Goal: Feedback & Contribution: Contribute content

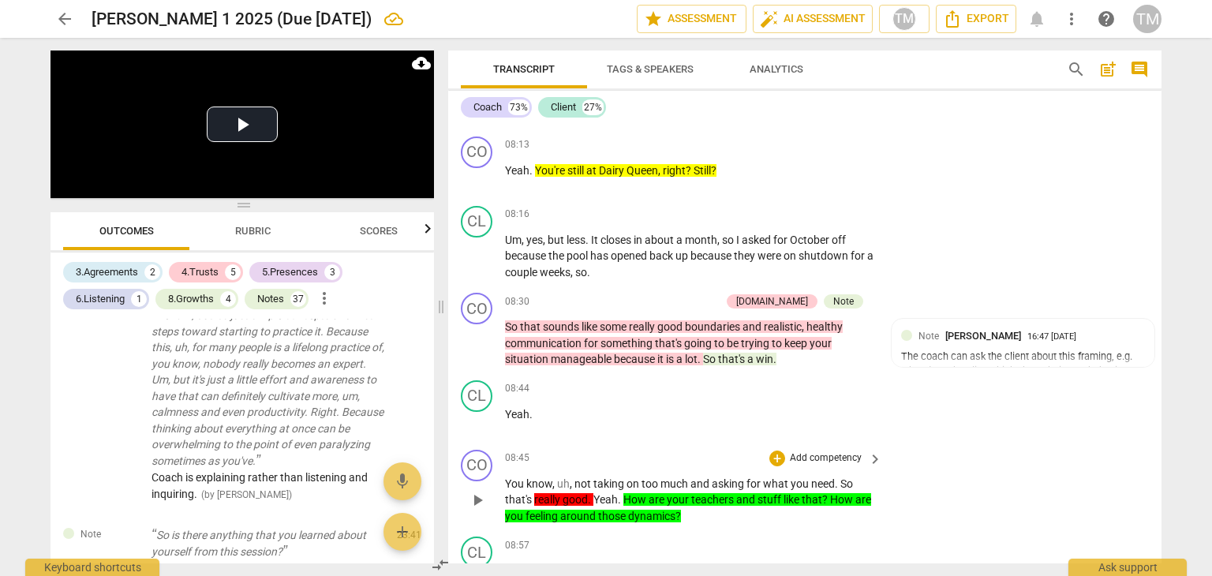
scroll to position [4029, 0]
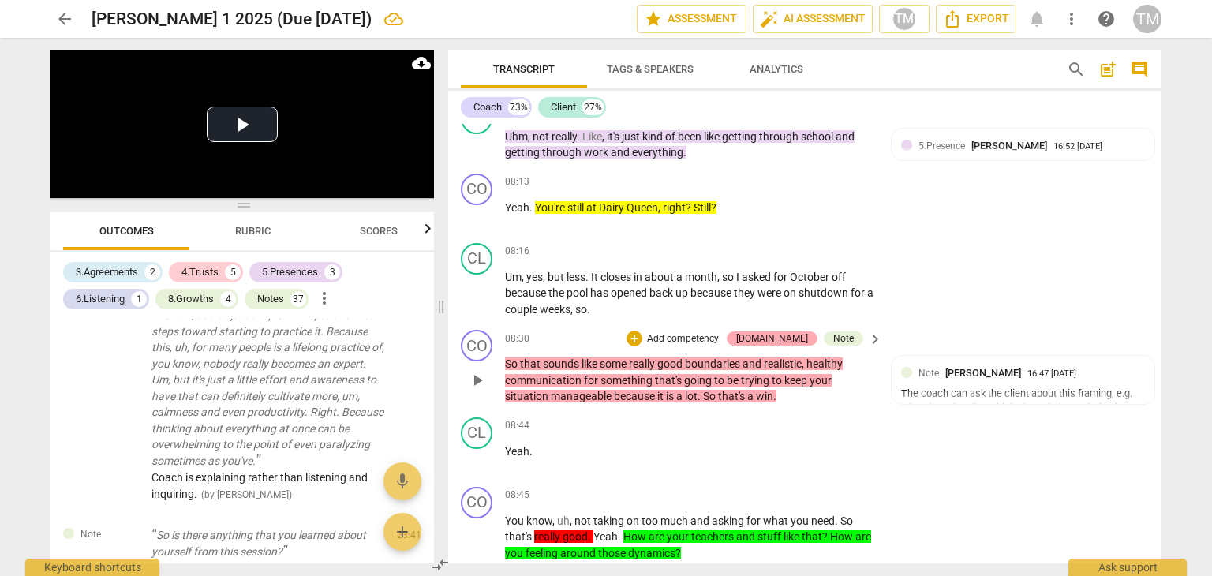
click at [792, 335] on div "[DOMAIN_NAME]" at bounding box center [772, 338] width 72 height 14
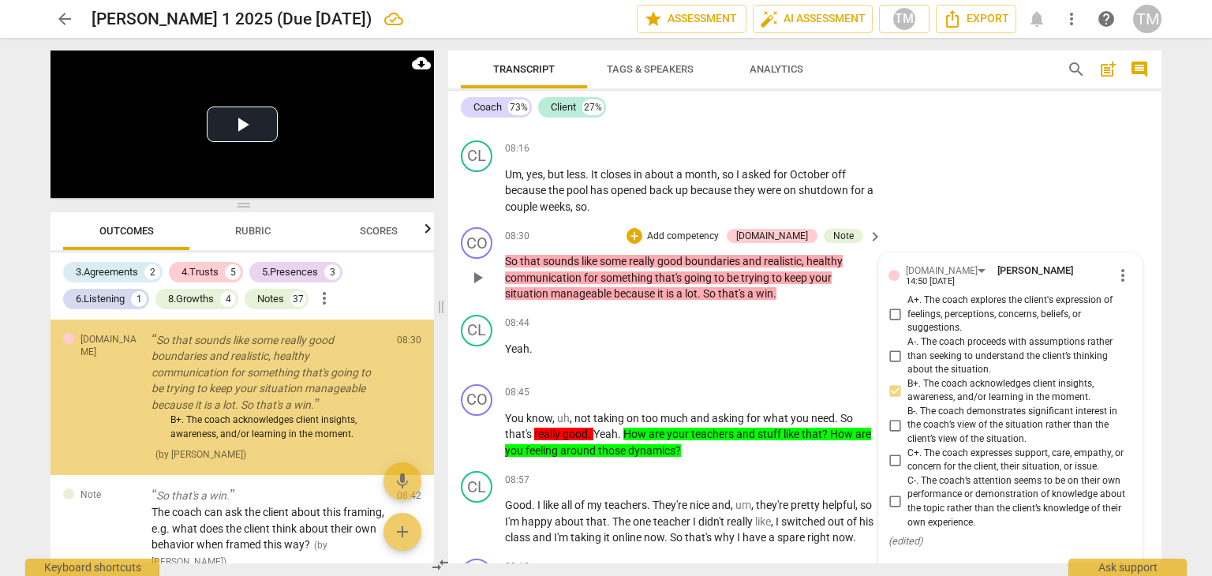
scroll to position [4211, 0]
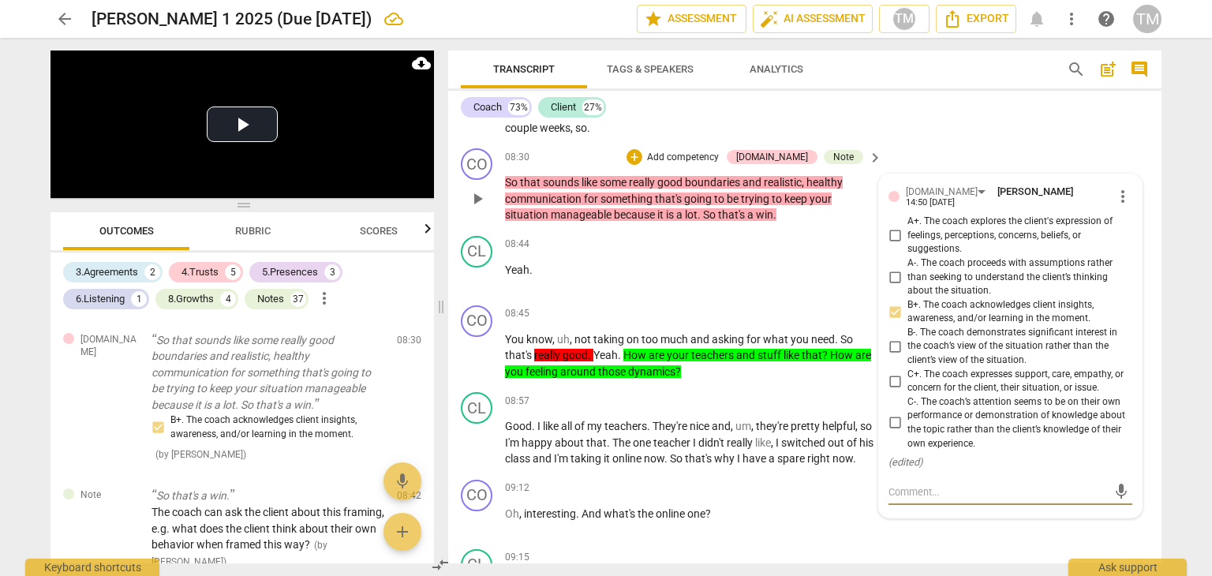
click at [895, 307] on input "B+. The coach acknowledges client insights, awareness, and/or learning in the m…" at bounding box center [894, 311] width 25 height 19
click at [893, 307] on input "B+. The coach acknowledges client insights, awareness, and/or learning in the m…" at bounding box center [894, 311] width 25 height 19
checkbox input "false"
click at [939, 193] on div "[DOMAIN_NAME]" at bounding box center [948, 191] width 85 height 13
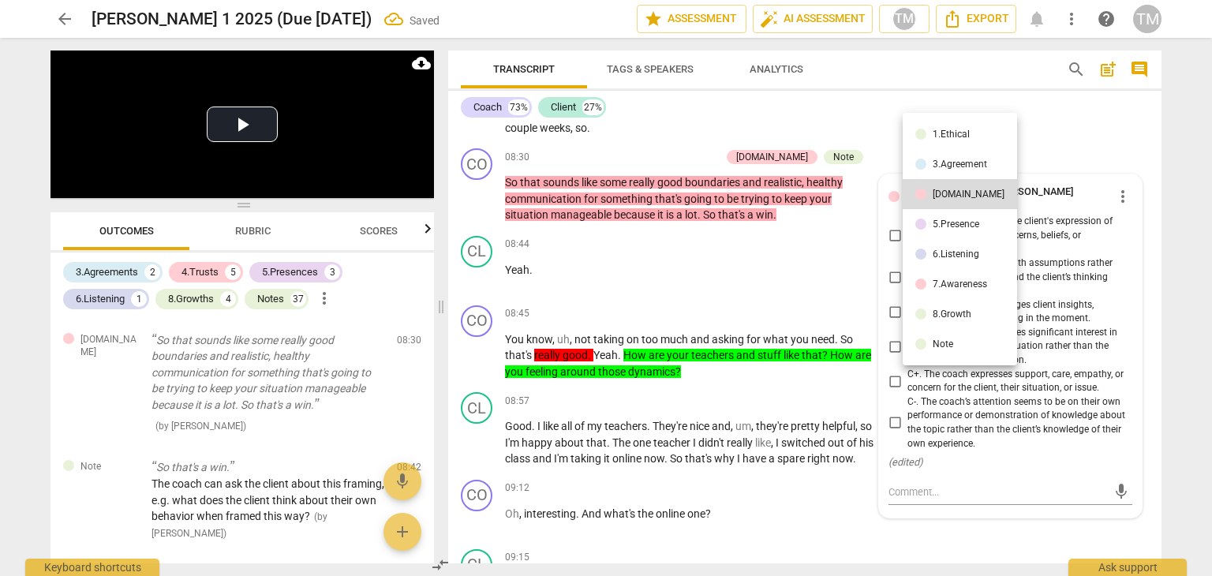
click at [937, 294] on li "7.Awareness" at bounding box center [960, 284] width 114 height 30
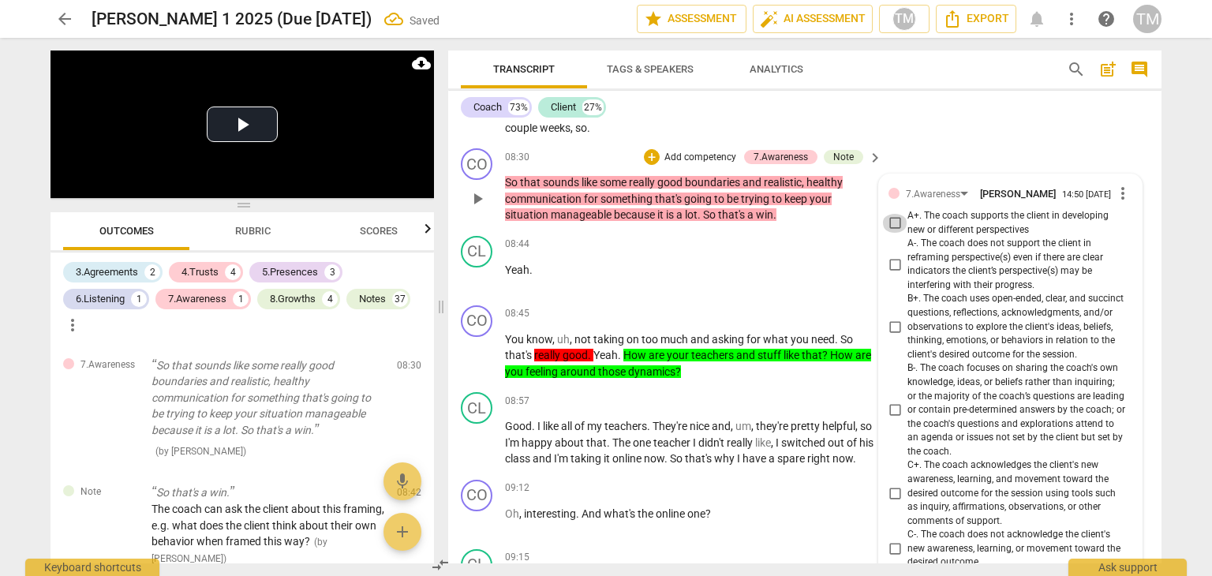
click at [895, 231] on input "A+. The coach supports the client in developing new or different perspectives" at bounding box center [894, 223] width 25 height 19
checkbox input "true"
click at [707, 367] on p "You know , uh , not taking on too much and asking for what you need . So that's…" at bounding box center [689, 355] width 369 height 49
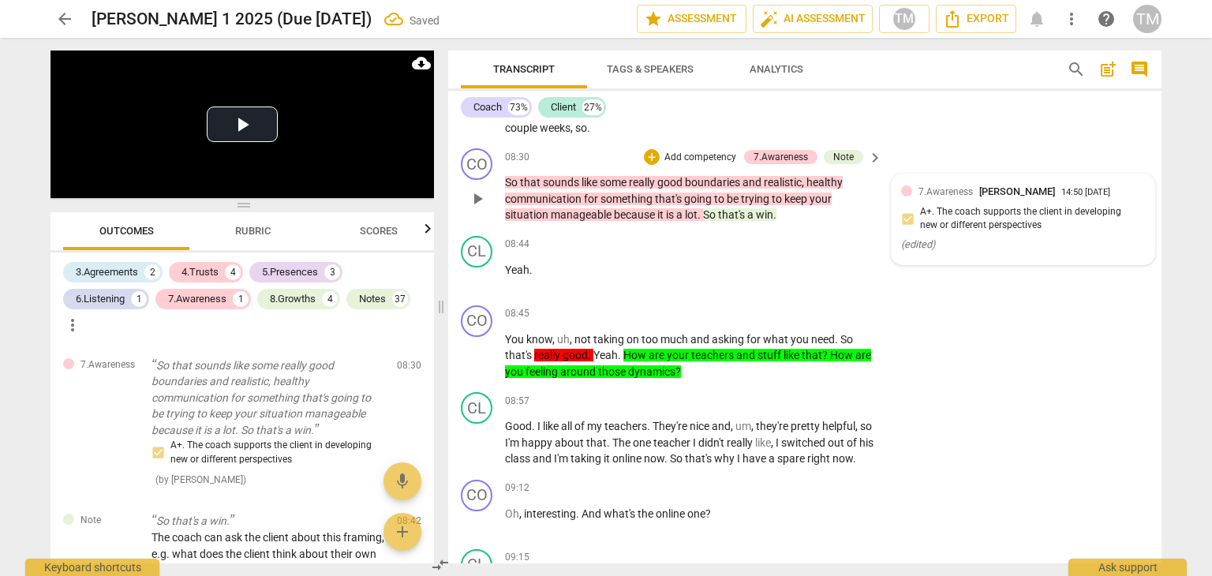
click at [1004, 213] on div "7.Awareness [PERSON_NAME] 14:50 [DATE] A+. The coach supports the client in dev…" at bounding box center [1023, 219] width 244 height 71
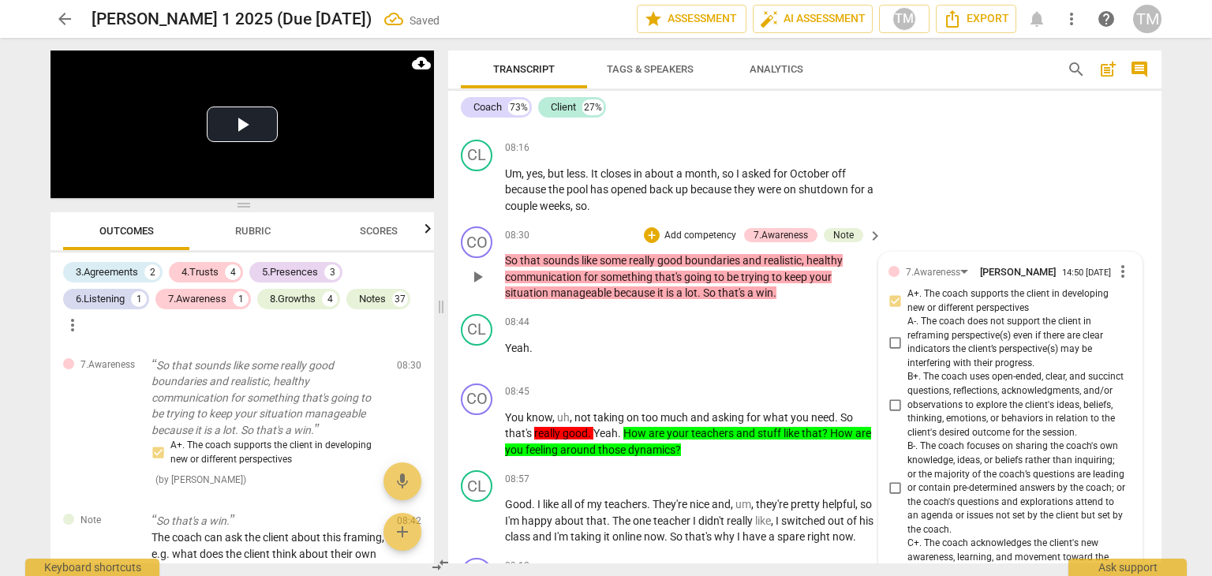
scroll to position [4090, 0]
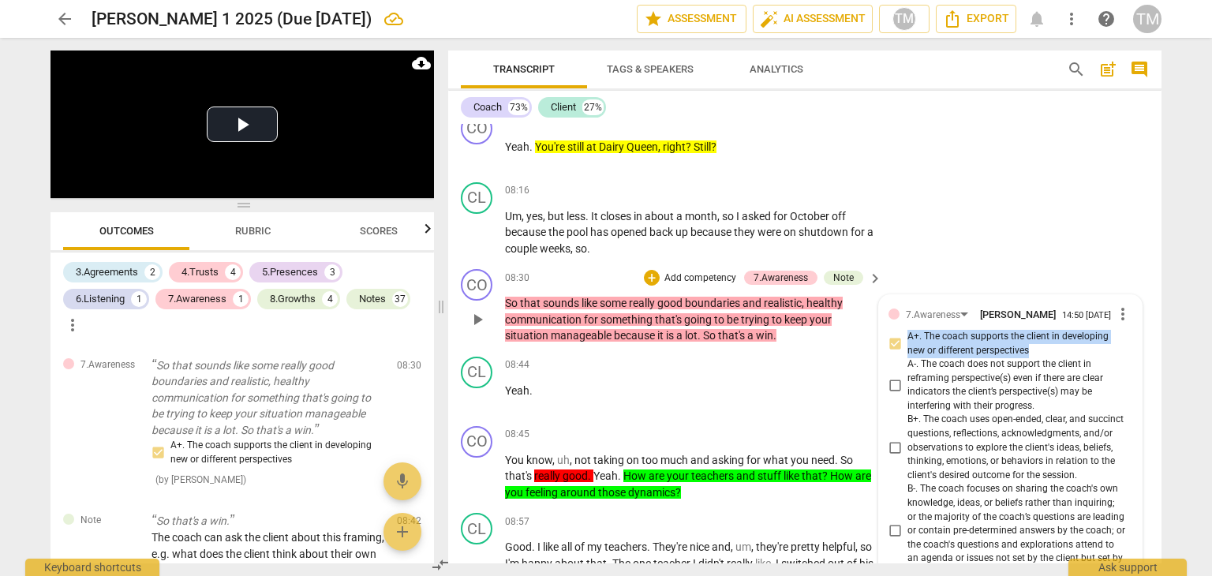
drag, startPoint x: 1041, startPoint y: 357, endPoint x: 907, endPoint y: 345, distance: 135.4
click at [907, 345] on span "A+. The coach supports the client in developing new or different perspectives" at bounding box center [1016, 344] width 219 height 28
copy span "A+. The coach supports the client in developing new or different perspectives"
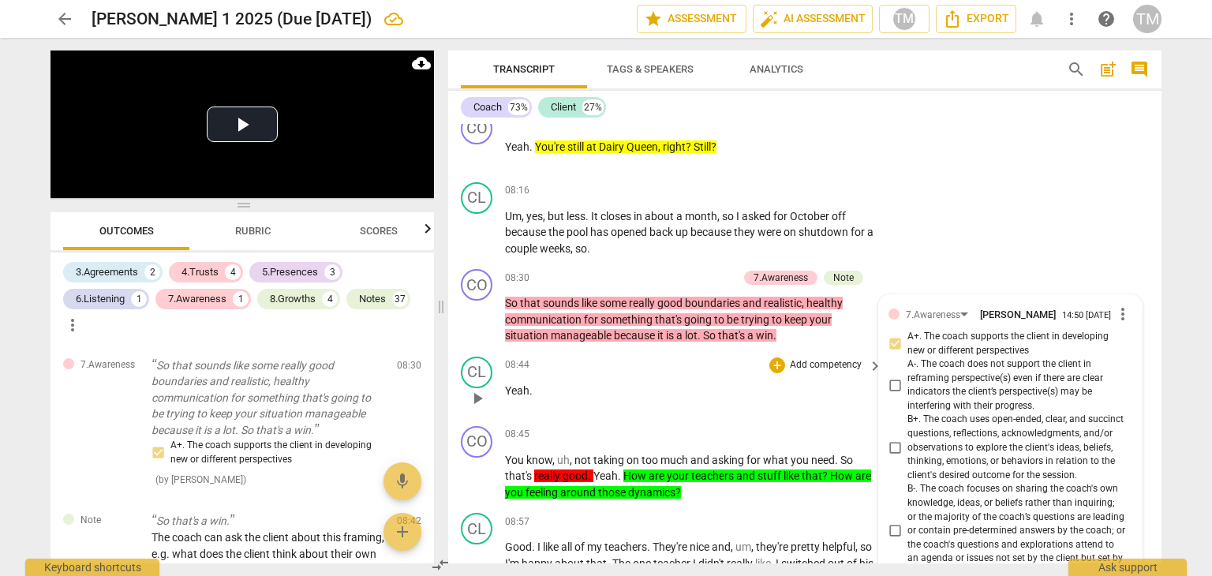
drag, startPoint x: 672, startPoint y: 356, endPoint x: 717, endPoint y: 363, distance: 45.5
click at [672, 356] on div "CL play_arrow pause 08:44 + Add competency keyboard_arrow_right Yeah ." at bounding box center [804, 384] width 713 height 69
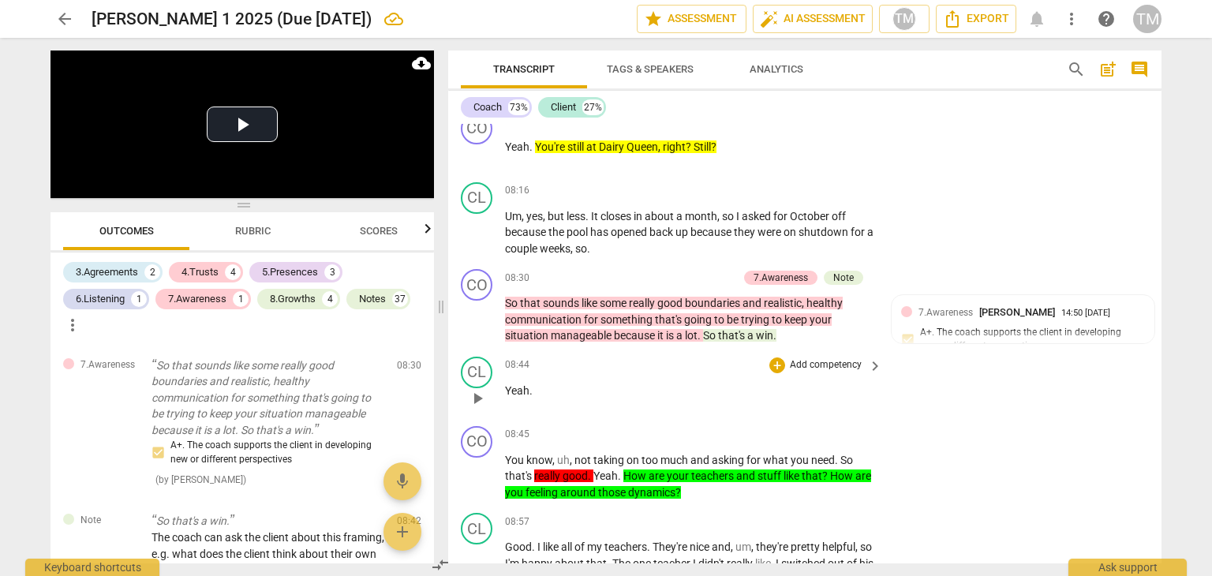
click at [810, 398] on p "Yeah ." at bounding box center [689, 391] width 369 height 17
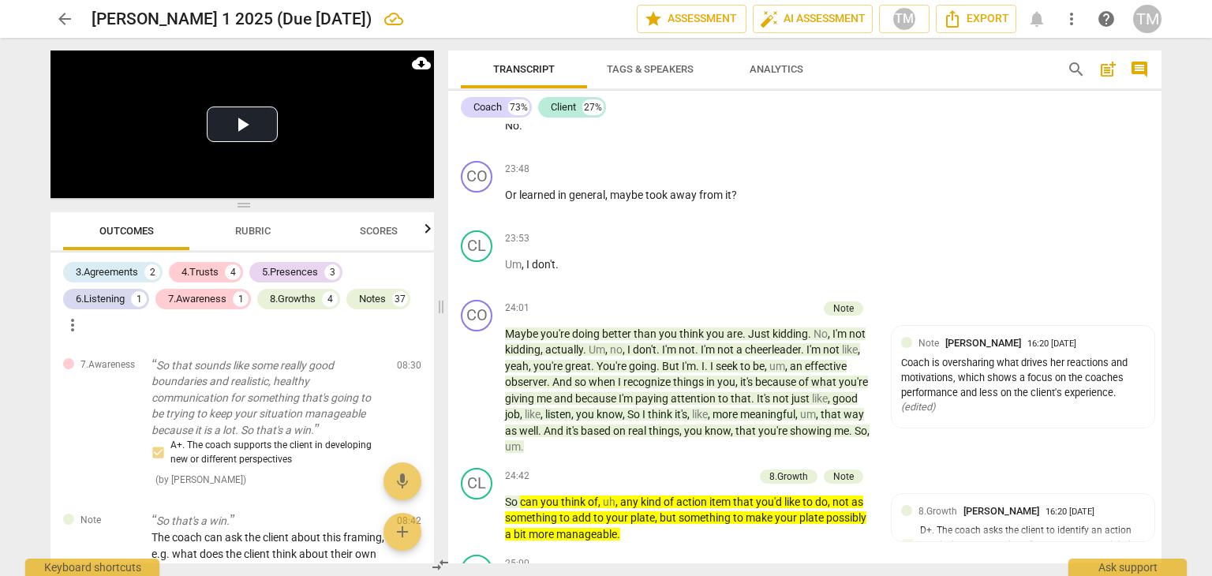
scroll to position [10402, 0]
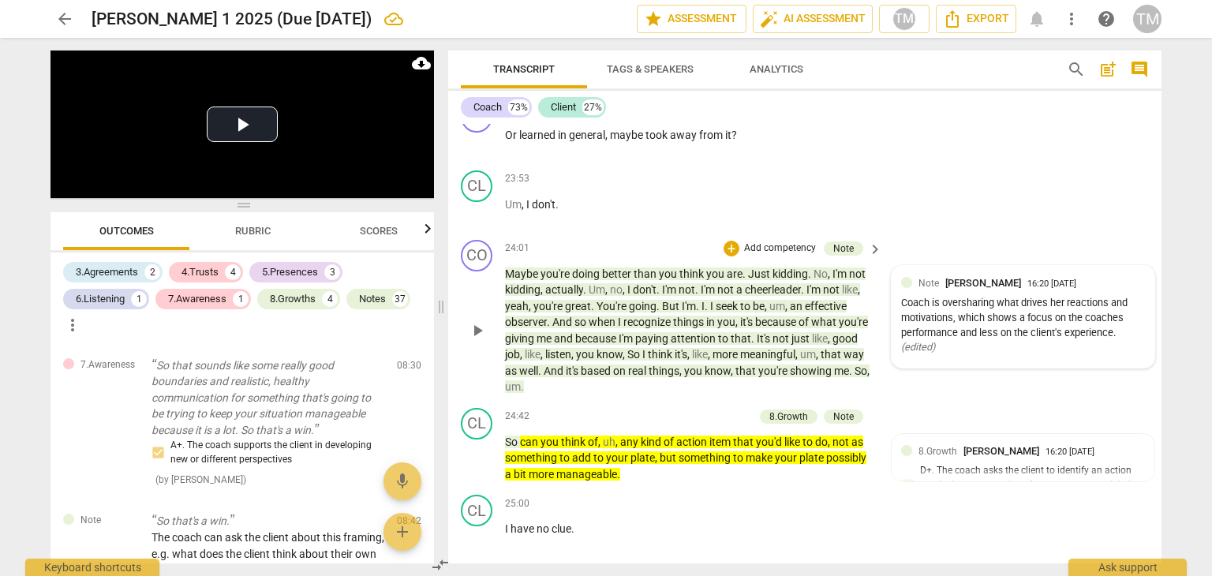
click at [966, 355] on div "Coach is oversharing what drives her reactions and motivations, which shows a f…" at bounding box center [1023, 325] width 244 height 59
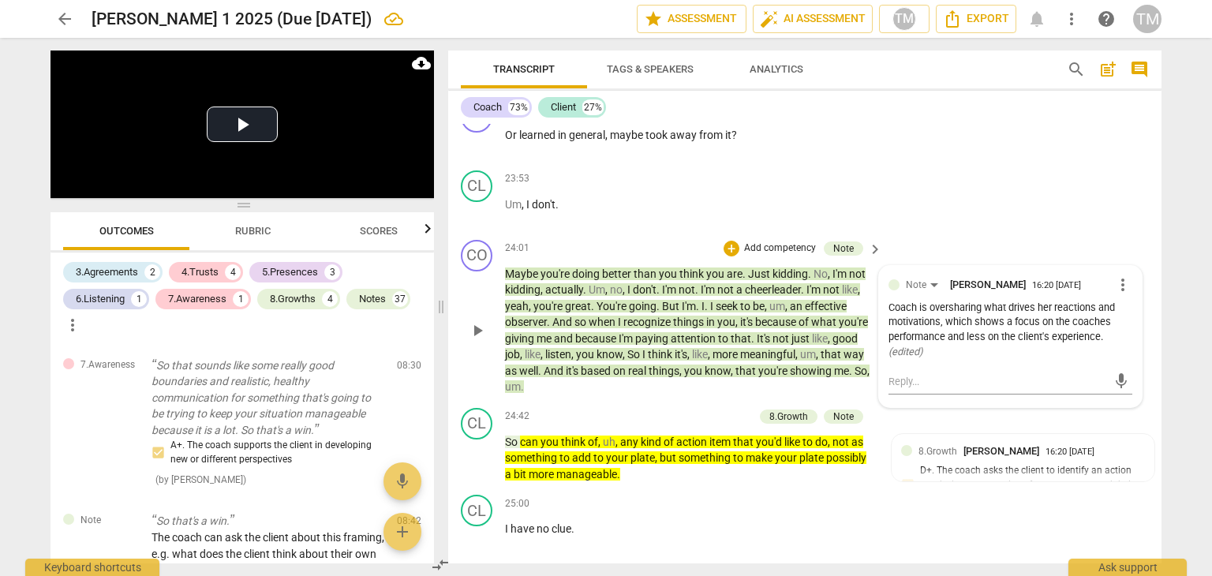
click at [1115, 294] on span "more_vert" at bounding box center [1122, 284] width 19 height 19
click at [1133, 316] on li "Edit" at bounding box center [1135, 313] width 54 height 30
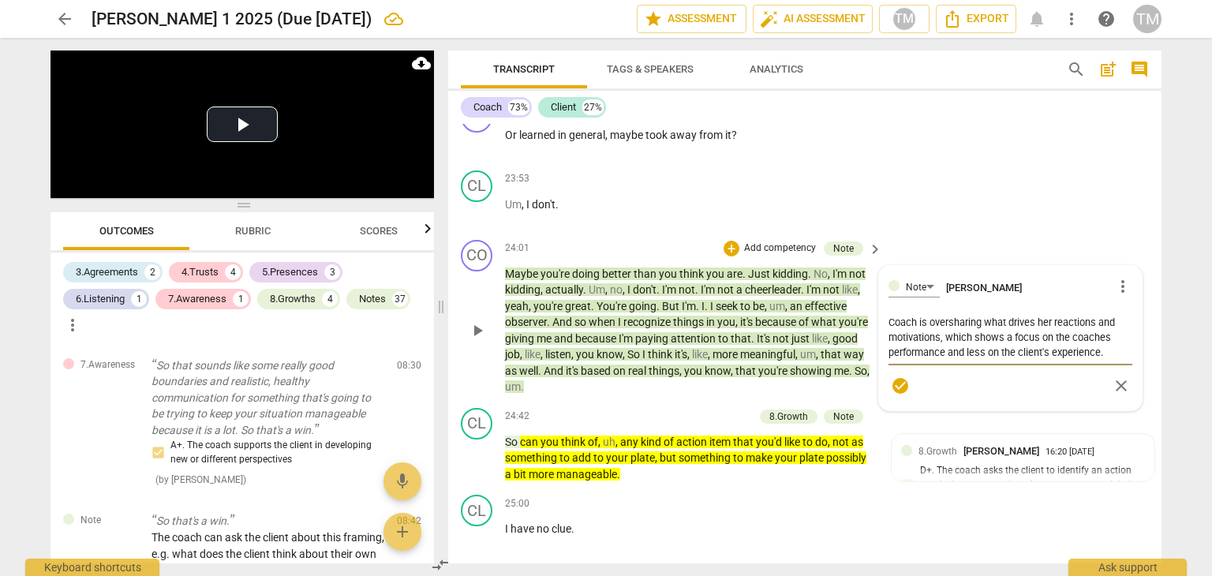
click at [1101, 360] on textarea "Coach is oversharing what drives her reactions and motivations, which shows a f…" at bounding box center [1010, 337] width 244 height 45
type textarea "Coach is oversharing what drives her reactions and motivations, which shows a f…"
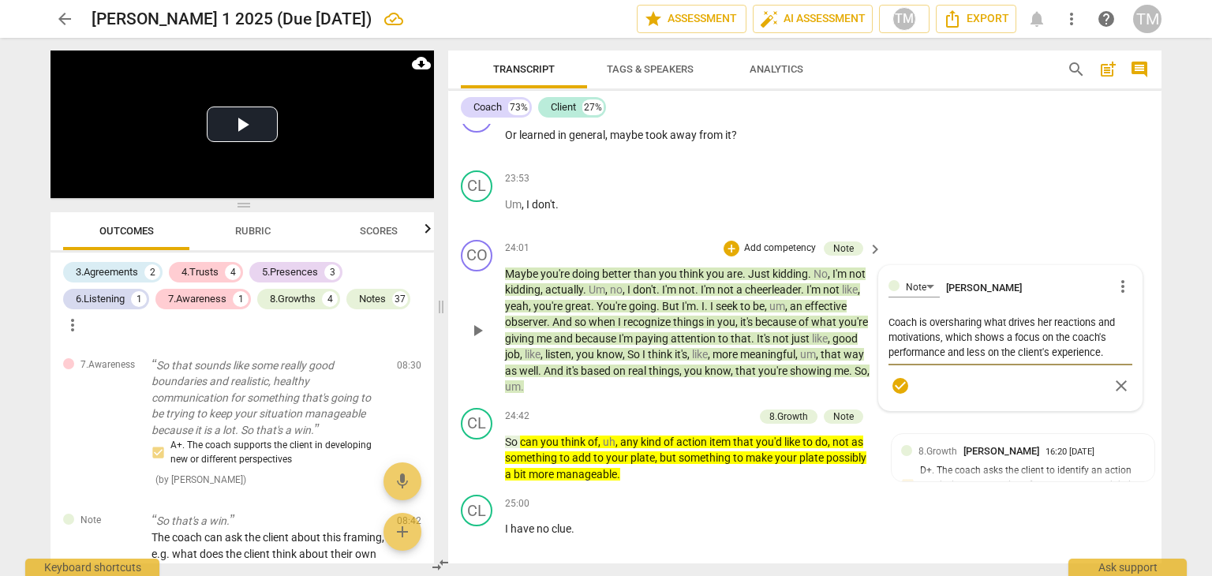
click at [900, 395] on span "check_circle" at bounding box center [900, 385] width 19 height 19
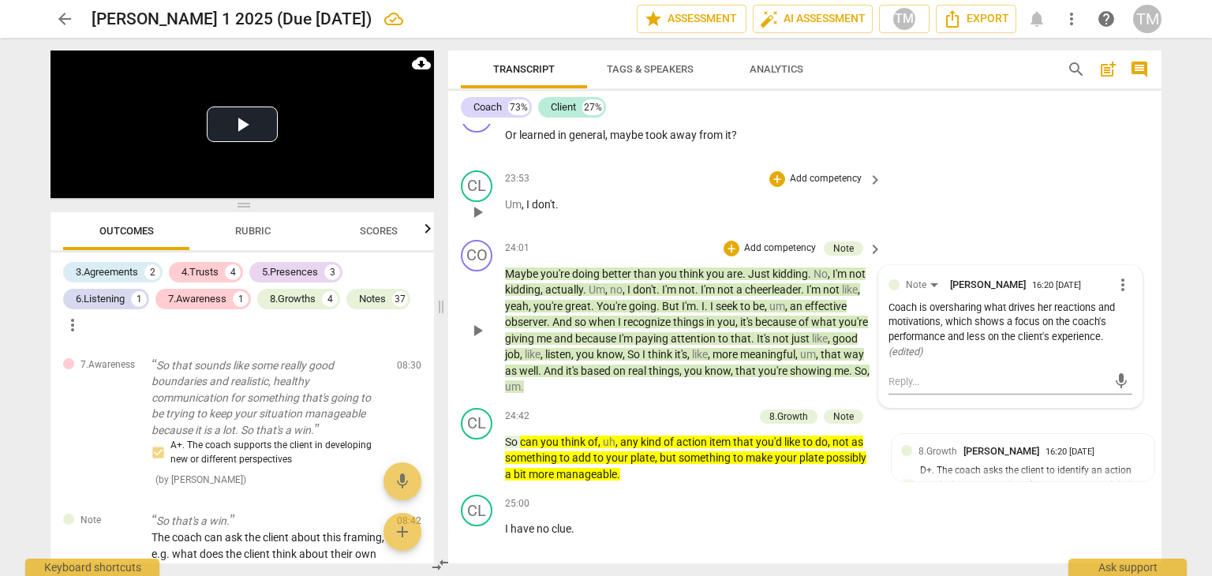
click at [948, 226] on div "CL play_arrow pause 23:53 + Add competency keyboard_arrow_right Um , I don't ." at bounding box center [804, 198] width 713 height 69
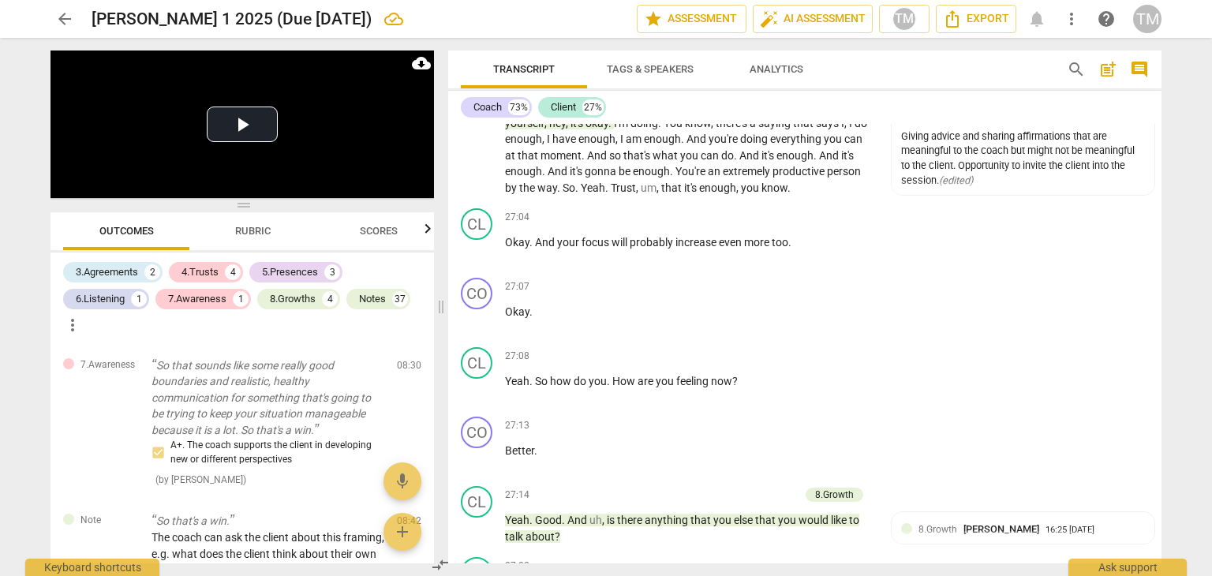
scroll to position [11919, 0]
